Goal: Entertainment & Leisure: Consume media (video, audio)

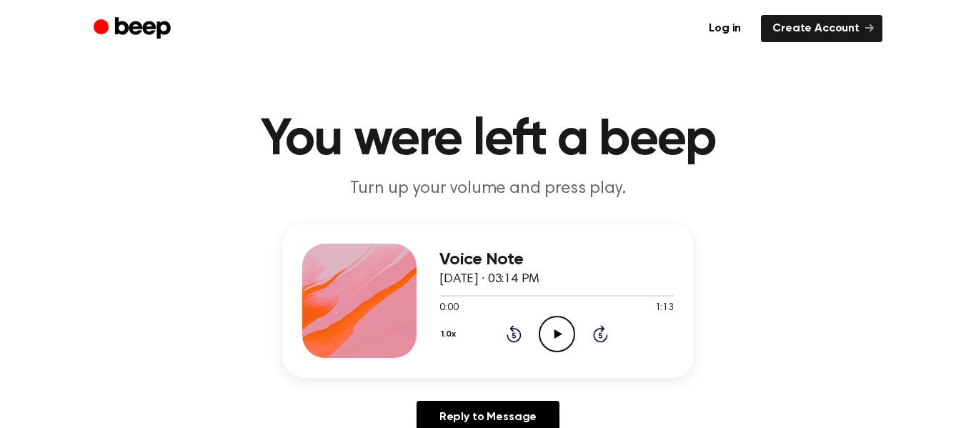
click at [557, 327] on icon "Play Audio" at bounding box center [557, 334] width 36 height 36
click at [557, 327] on icon "Pause Audio" at bounding box center [557, 334] width 36 height 36
click at [557, 327] on icon "Play Audio" at bounding box center [557, 334] width 36 height 36
click at [557, 327] on icon "Pause Audio" at bounding box center [557, 334] width 36 height 36
click at [554, 341] on icon "Play Audio" at bounding box center [557, 334] width 36 height 36
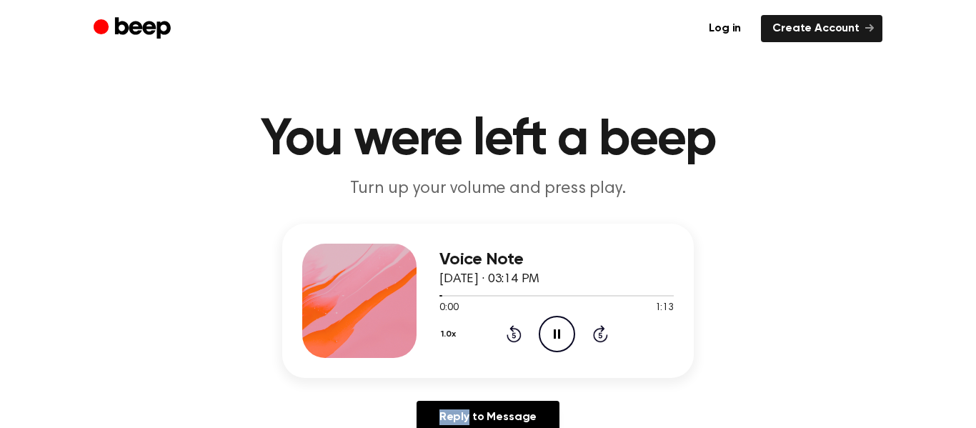
click at [554, 341] on icon "Pause Audio" at bounding box center [557, 334] width 36 height 36
click at [554, 341] on icon "Play Audio" at bounding box center [557, 334] width 36 height 36
click at [554, 341] on icon "Pause Audio" at bounding box center [557, 334] width 36 height 36
click at [554, 341] on icon "Play Audio" at bounding box center [557, 334] width 36 height 36
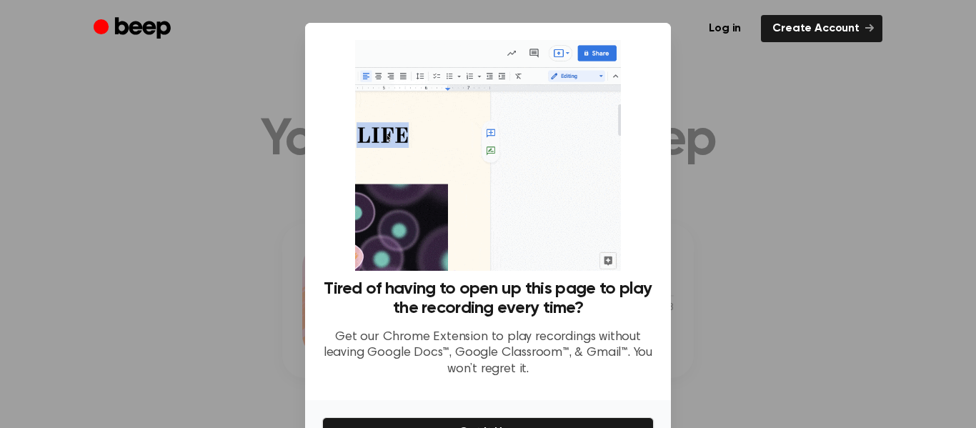
click at [739, 79] on div at bounding box center [488, 214] width 976 height 428
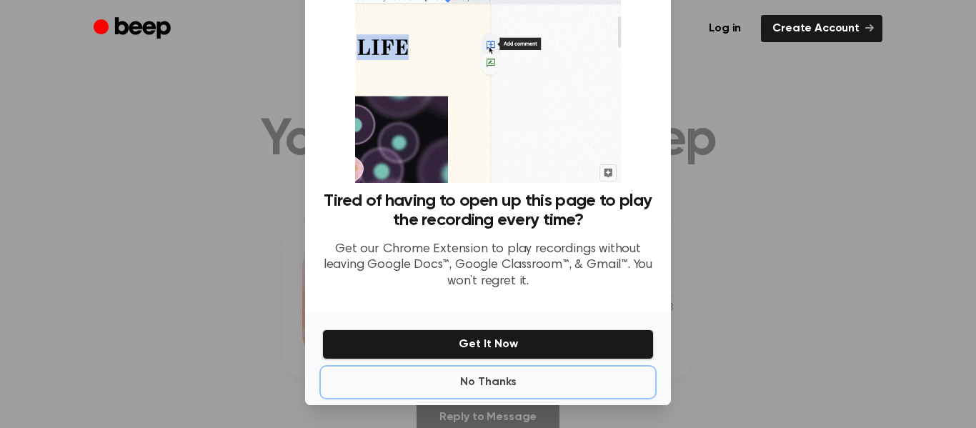
click at [463, 374] on button "No Thanks" at bounding box center [487, 382] width 331 height 29
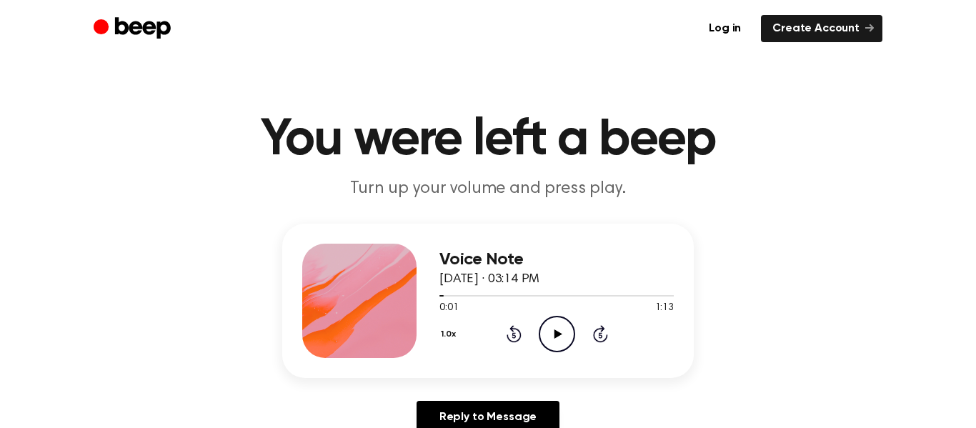
click at [556, 340] on icon "Play Audio" at bounding box center [557, 334] width 36 height 36
click at [556, 340] on icon "Pause Audio" at bounding box center [557, 334] width 36 height 36
